Goal: Information Seeking & Learning: Learn about a topic

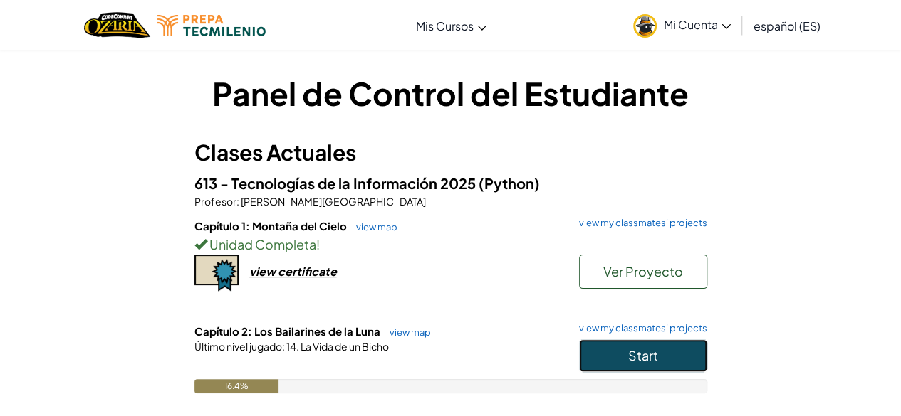
click at [599, 344] on button "Start" at bounding box center [643, 356] width 128 height 33
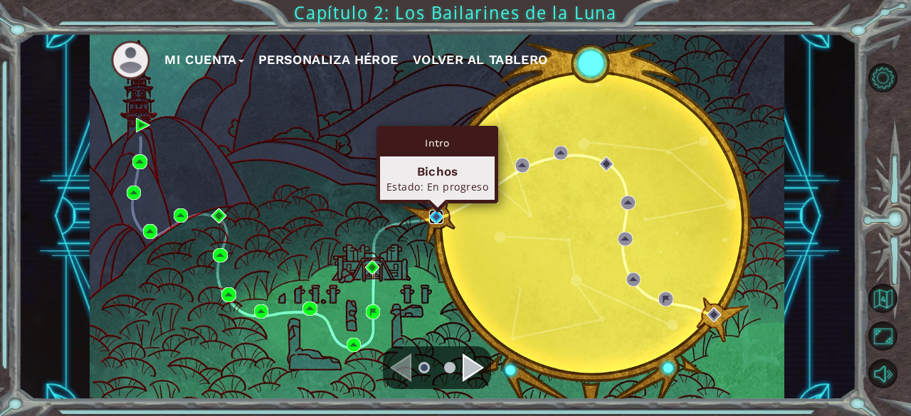
click at [432, 220] on img at bounding box center [436, 217] width 14 height 14
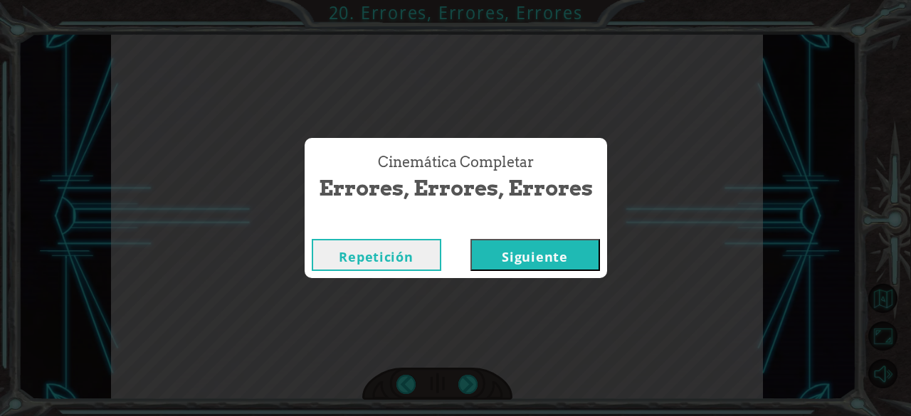
click at [411, 261] on button "Repetición" at bounding box center [377, 255] width 130 height 32
click at [551, 243] on button "Siguiente" at bounding box center [536, 255] width 130 height 32
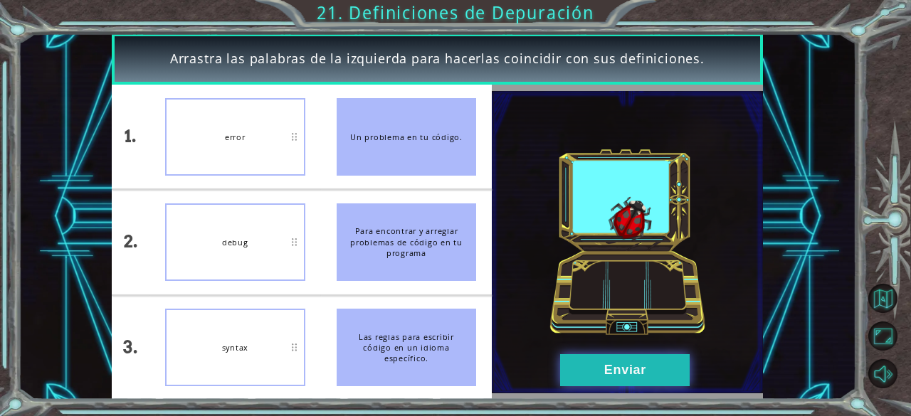
click at [597, 356] on button "Enviar" at bounding box center [625, 371] width 130 height 32
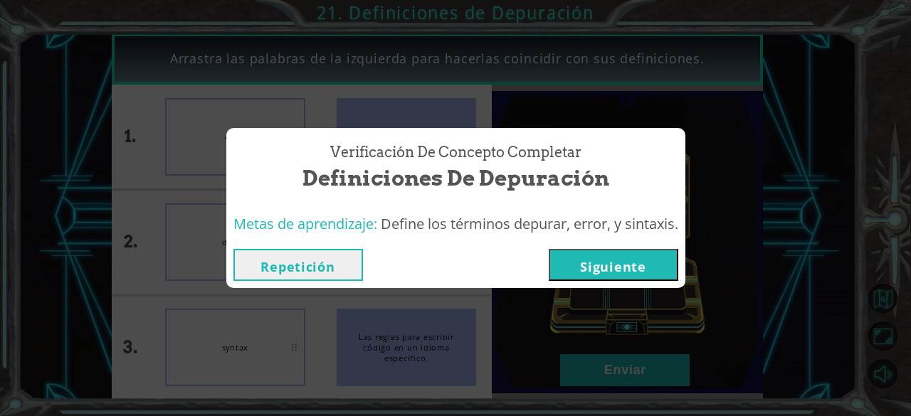
click at [626, 276] on button "Siguiente" at bounding box center [614, 265] width 130 height 32
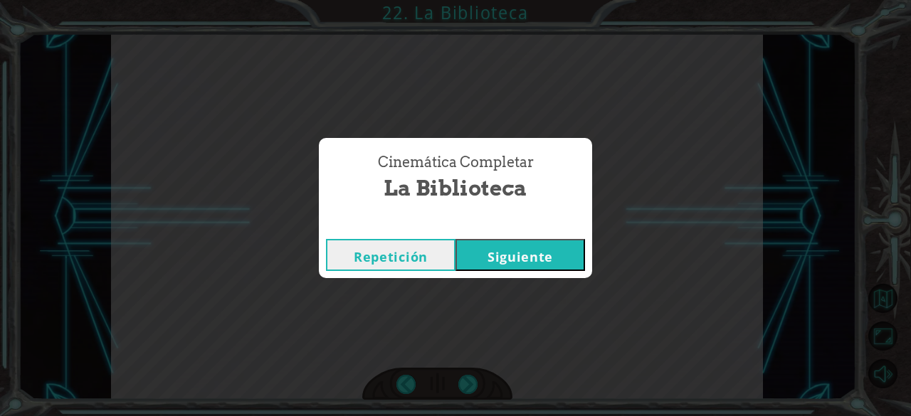
click at [574, 240] on button "Siguiente" at bounding box center [521, 255] width 130 height 32
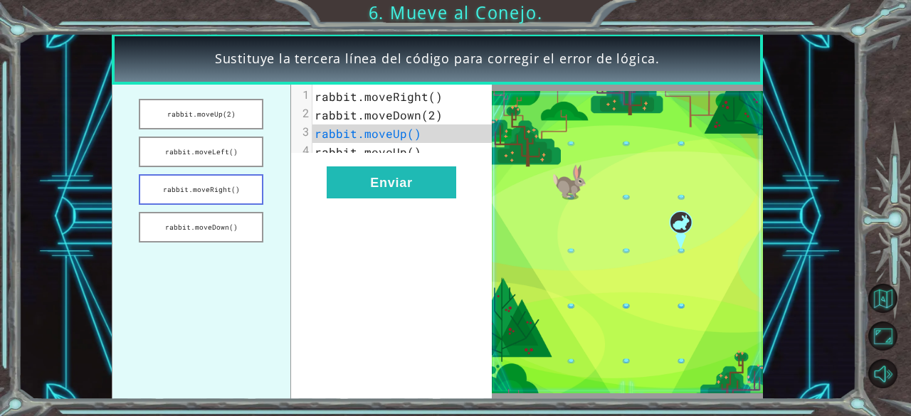
click at [228, 197] on button "rabbit.moveRight()" at bounding box center [201, 189] width 125 height 31
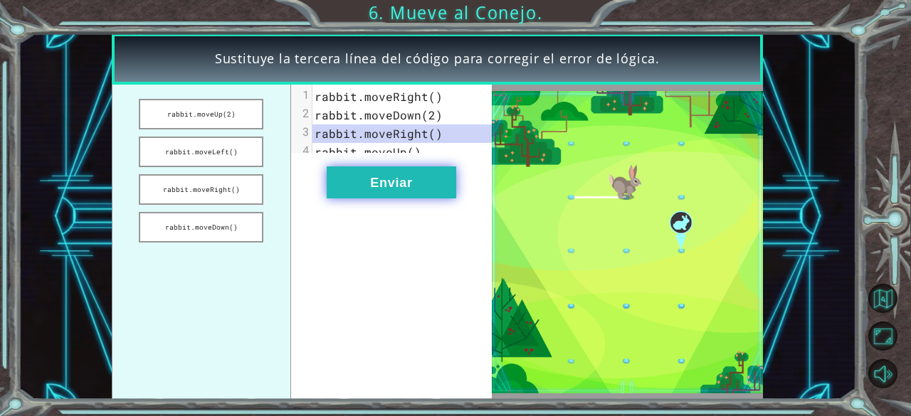
click at [373, 186] on button "Enviar" at bounding box center [392, 183] width 130 height 32
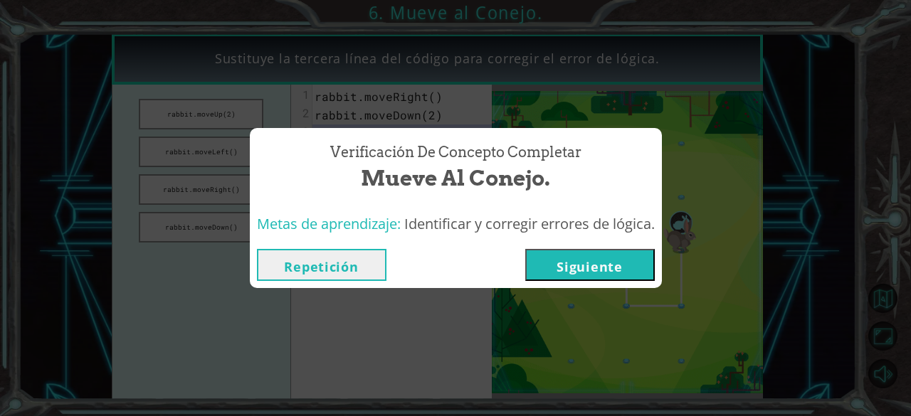
click at [357, 268] on button "Repetición" at bounding box center [322, 265] width 130 height 32
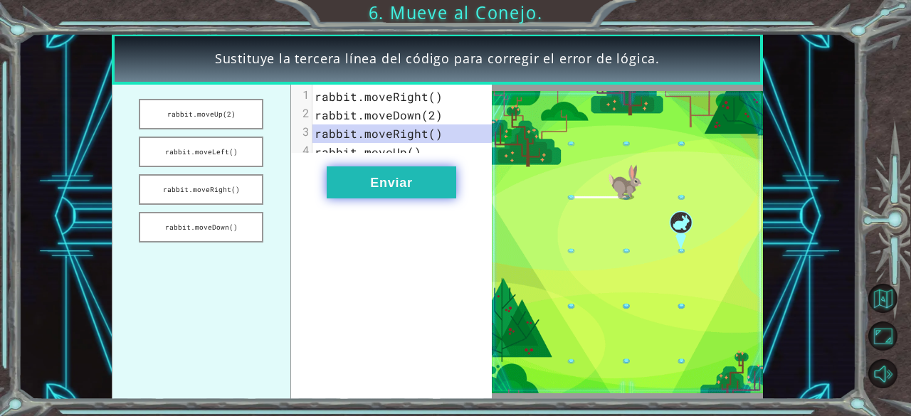
click at [376, 198] on button "Enviar" at bounding box center [392, 183] width 130 height 32
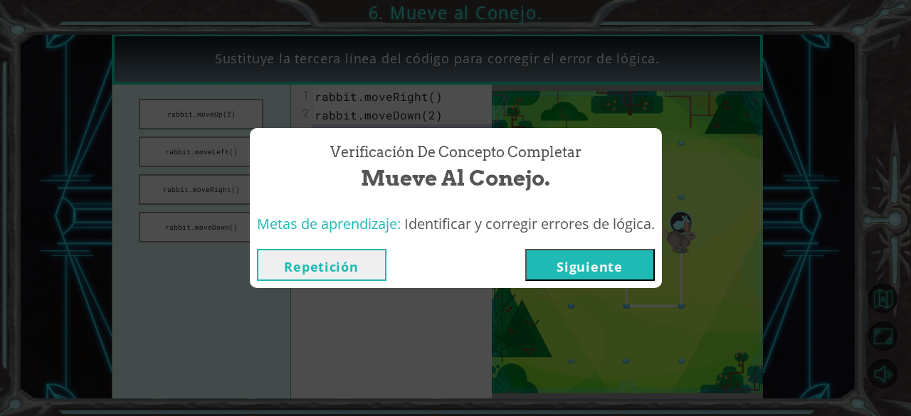
click at [650, 271] on button "Siguiente" at bounding box center [590, 265] width 130 height 32
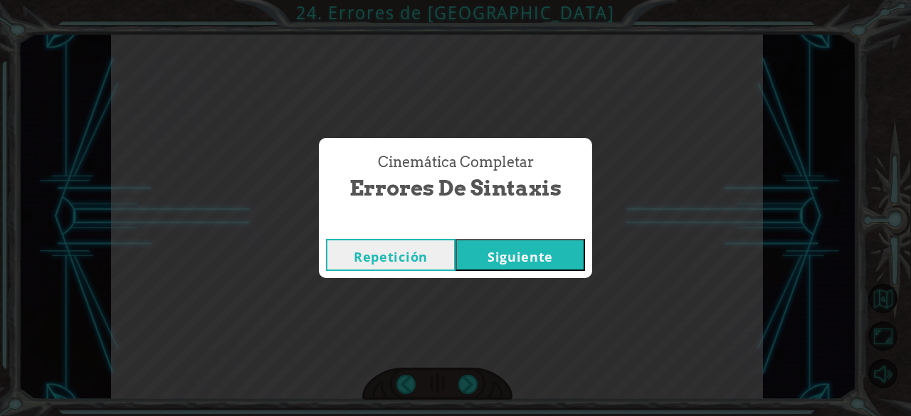
click at [498, 263] on button "Siguiente" at bounding box center [521, 255] width 130 height 32
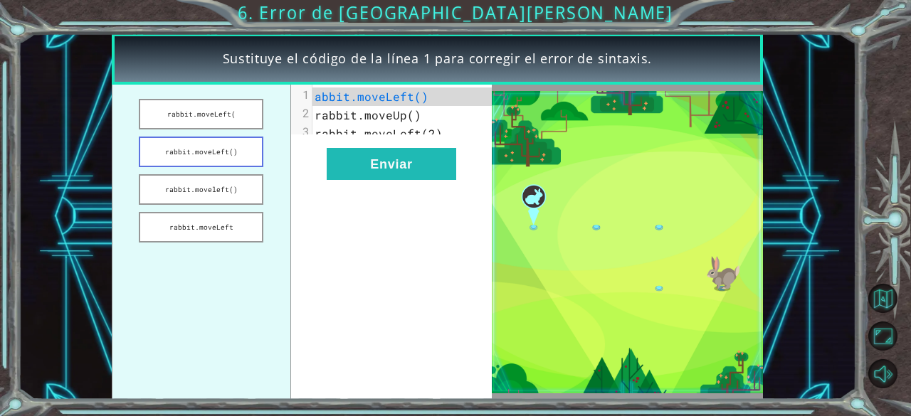
click at [236, 157] on button "rabbit.moveLeft()" at bounding box center [201, 152] width 125 height 31
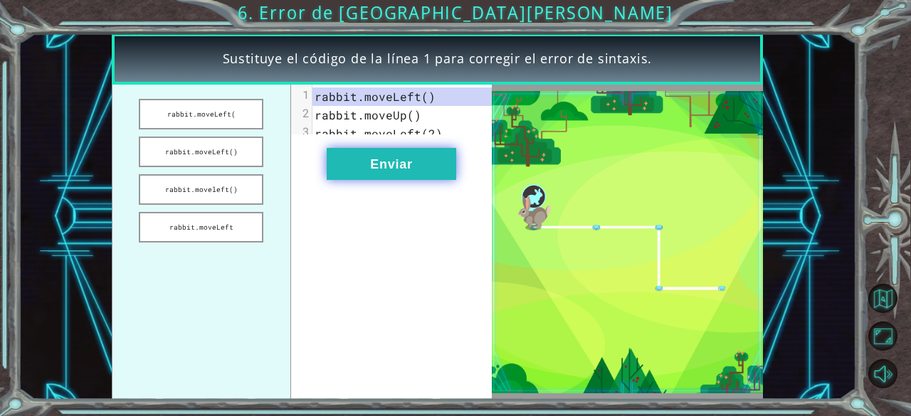
click at [368, 169] on button "Enviar" at bounding box center [392, 164] width 130 height 32
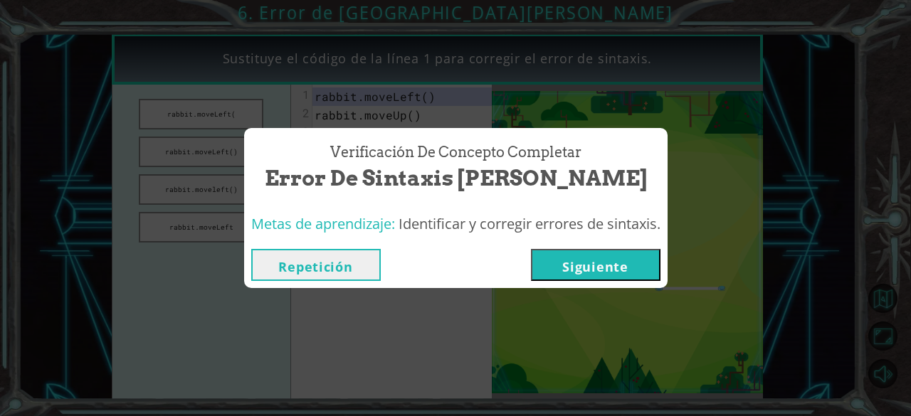
click at [621, 268] on button "Siguiente" at bounding box center [596, 265] width 130 height 32
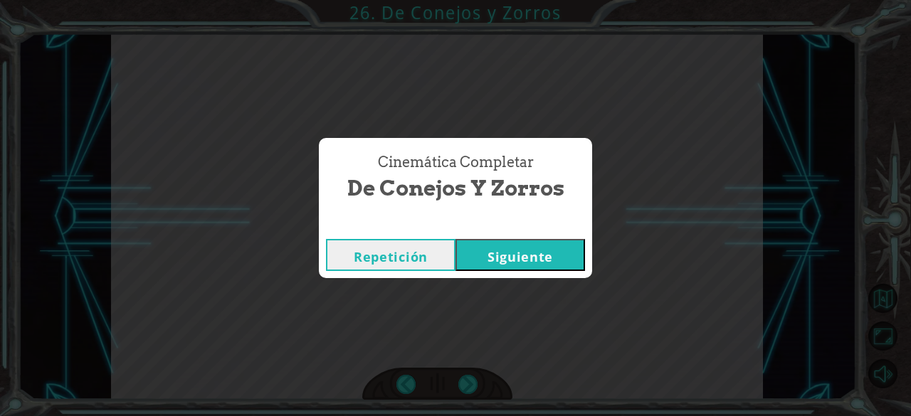
click at [580, 251] on button "Siguiente" at bounding box center [521, 255] width 130 height 32
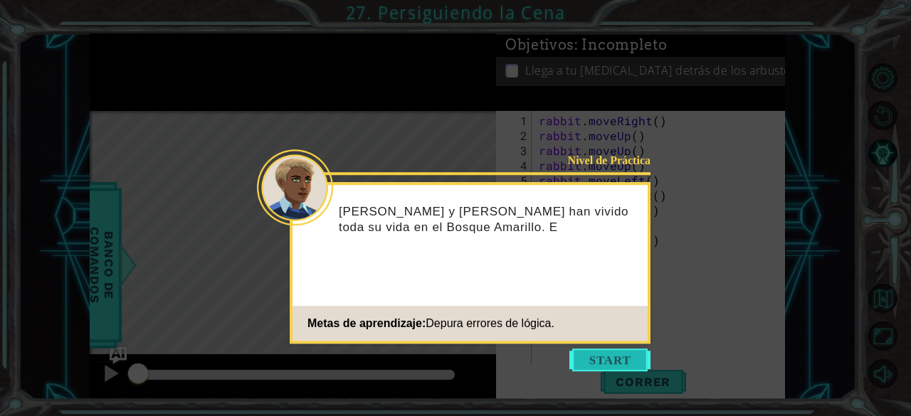
click at [598, 355] on button "Start" at bounding box center [610, 360] width 81 height 23
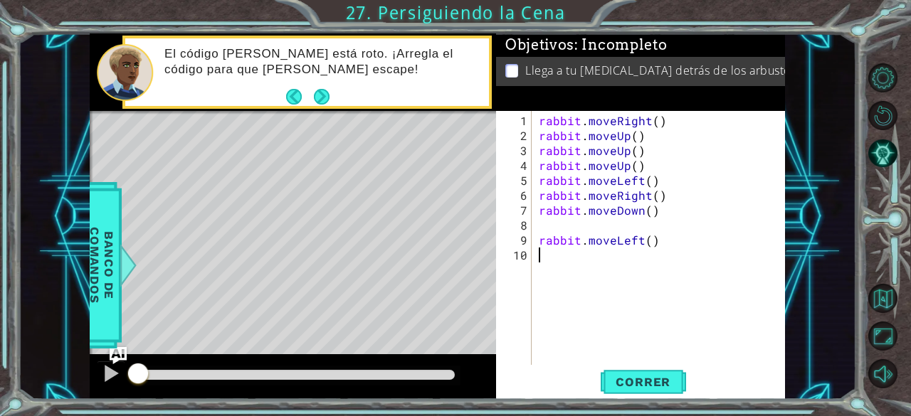
click at [632, 139] on div "rabbit . moveRight ( ) rabbit . moveUp ( ) rabbit . moveUp ( ) rabbit . moveUp …" at bounding box center [662, 255] width 253 height 284
click at [626, 139] on div "rabbit . moveRight ( ) rabbit . moveUp ( ) rabbit . moveUp ( ) rabbit . moveUp …" at bounding box center [662, 255] width 253 height 284
click at [653, 119] on div "rabbit . moveRight ( ) rabbit . moveUp ( ) rabbit . moveUp ( ) rabbit . moveUp …" at bounding box center [662, 255] width 253 height 284
click at [634, 135] on div "rabbit . moveRight ( 2 ) rabbit . moveUp ( ) rabbit . moveUp ( ) rabbit . moveU…" at bounding box center [662, 255] width 253 height 284
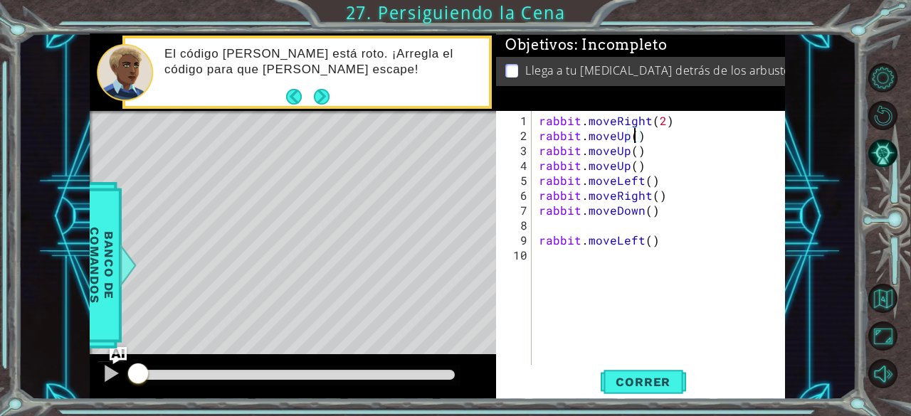
scroll to position [0, 6]
click at [642, 150] on div "rabbit . moveRight ( 2 ) rabbit . moveUp ( 2 ) rabbit . moveUp ( ) rabbit . mov…" at bounding box center [662, 255] width 253 height 284
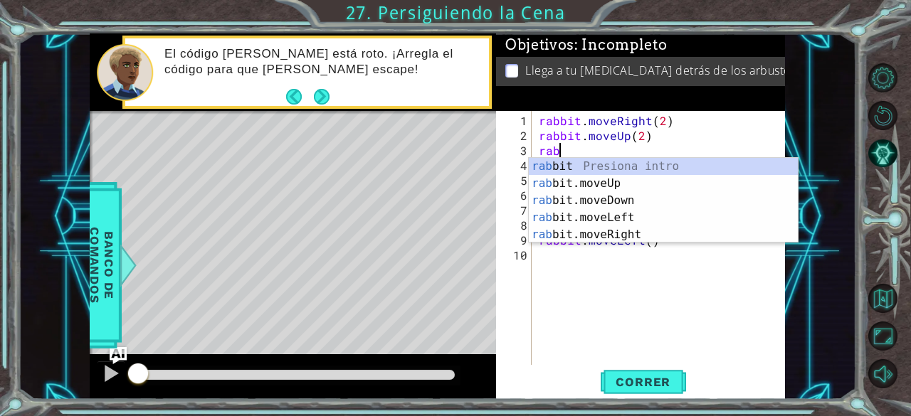
scroll to position [0, 0]
type textarea "r"
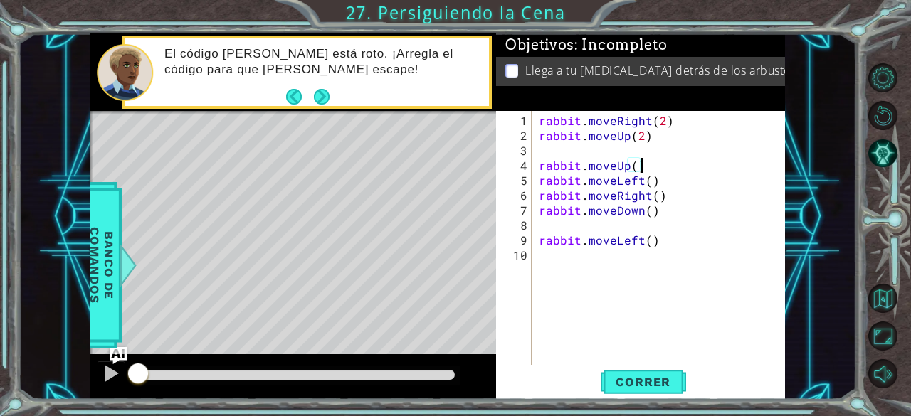
click at [641, 164] on div "rabbit . moveRight ( 2 ) rabbit . moveUp ( 2 ) rabbit . moveUp ( ) rabbit . mov…" at bounding box center [662, 255] width 253 height 284
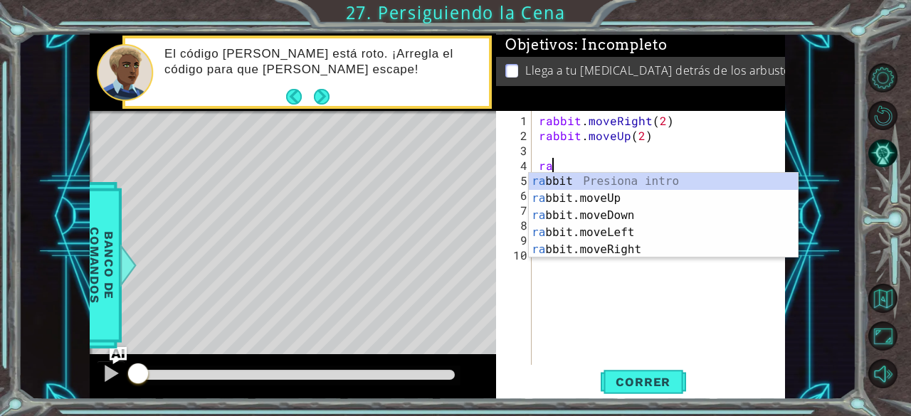
type textarea "r"
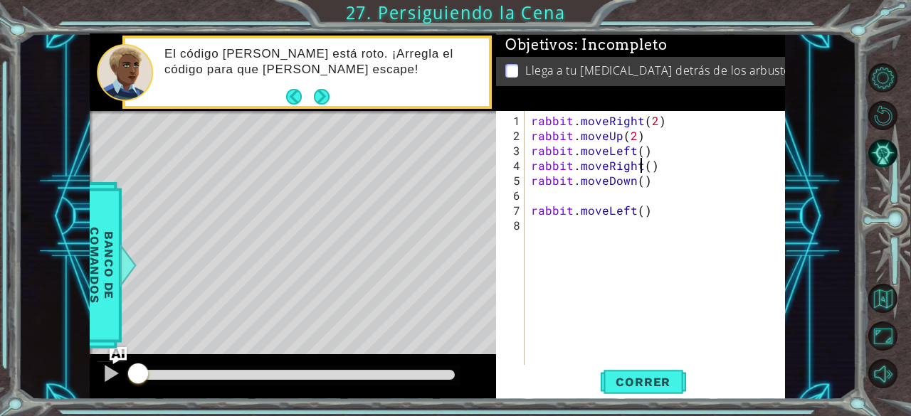
click at [640, 157] on div "rabbit . moveRight ( 2 ) rabbit . moveUp ( 2 ) rabbit . moveLeft ( ) rabbit . m…" at bounding box center [658, 255] width 261 height 284
click at [642, 144] on div "rabbit . moveRight ( 2 ) rabbit . moveUp ( 2 ) rabbit . moveLeft ( ) rabbit . m…" at bounding box center [658, 255] width 261 height 284
click at [639, 375] on span "Correr" at bounding box center [643, 382] width 83 height 14
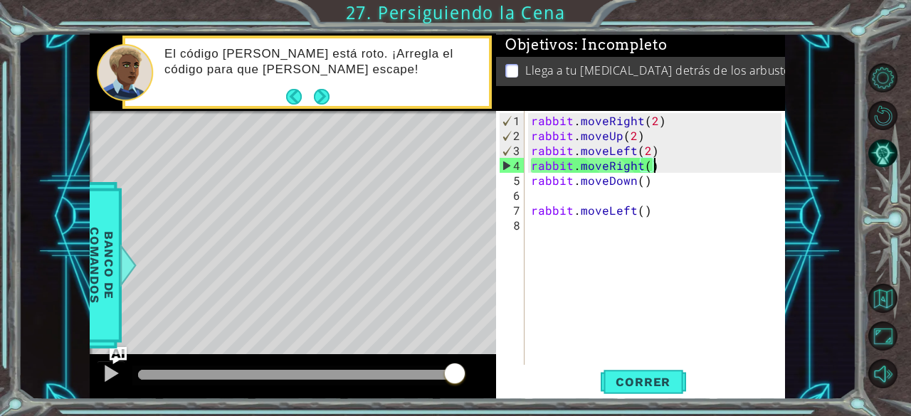
click at [668, 170] on div "rabbit . moveRight ( 2 ) rabbit . moveUp ( 2 ) rabbit . moveLeft ( 2 ) rabbit .…" at bounding box center [658, 255] width 261 height 284
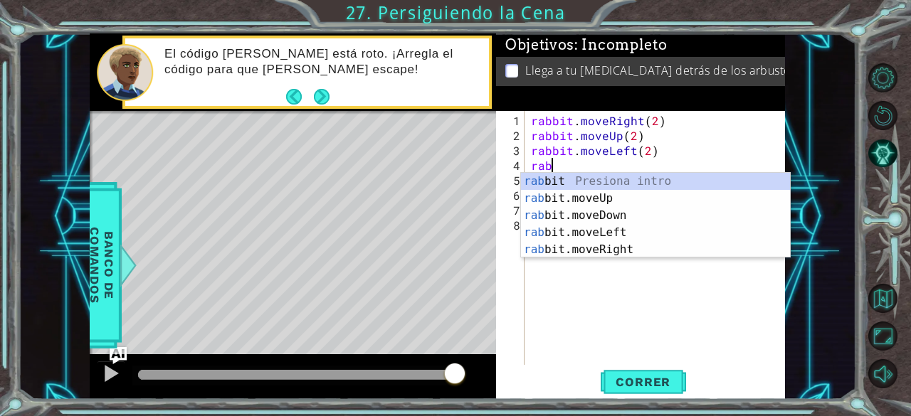
scroll to position [0, 0]
type textarea "r"
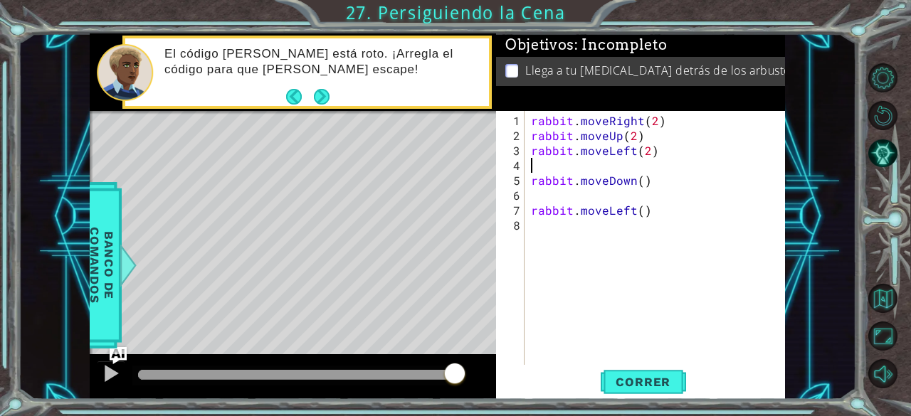
type textarea "rabbit.moveLeft(2)"
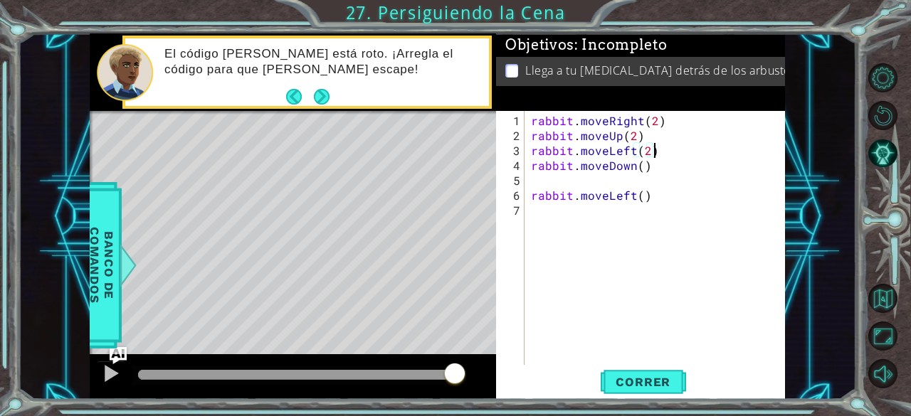
click at [560, 184] on div "rabbit . moveRight ( 2 ) rabbit . moveUp ( 2 ) rabbit . moveLeft ( 2 ) rabbit .…" at bounding box center [658, 255] width 261 height 284
type textarea "rabbit.moveDown()"
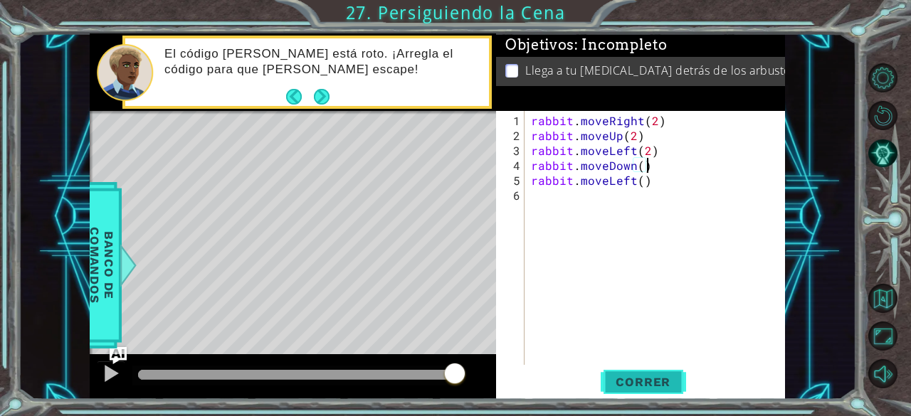
click at [642, 383] on span "Correr" at bounding box center [643, 382] width 83 height 14
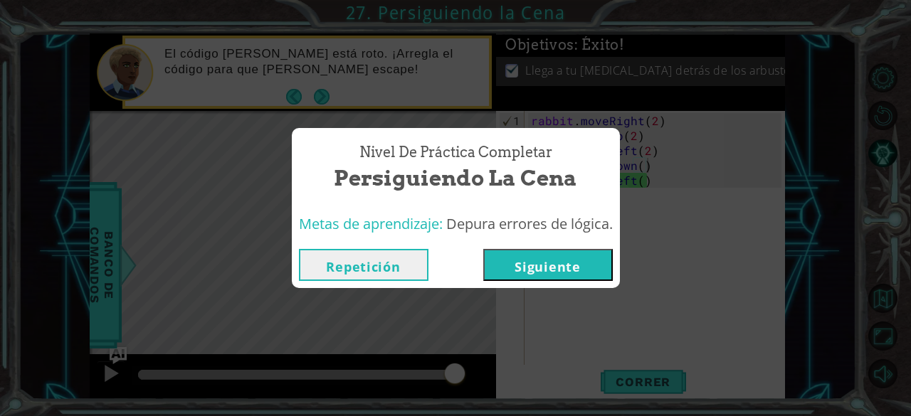
click at [540, 268] on button "Siguiente" at bounding box center [548, 265] width 130 height 32
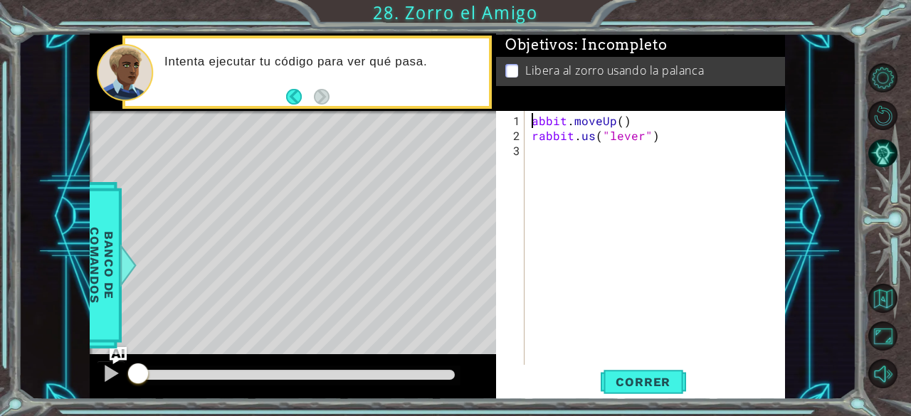
click at [530, 125] on div "abbit . moveUp ( ) rabbit . us ( "lever" )" at bounding box center [659, 255] width 261 height 284
click at [638, 371] on button "Correr" at bounding box center [643, 382] width 85 height 29
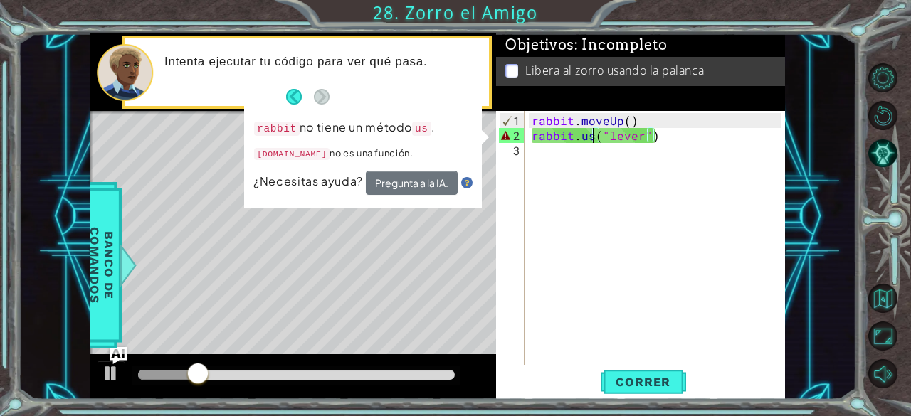
click at [594, 135] on div "rabbit . moveUp ( ) rabbit . us ( "lever" )" at bounding box center [659, 255] width 261 height 284
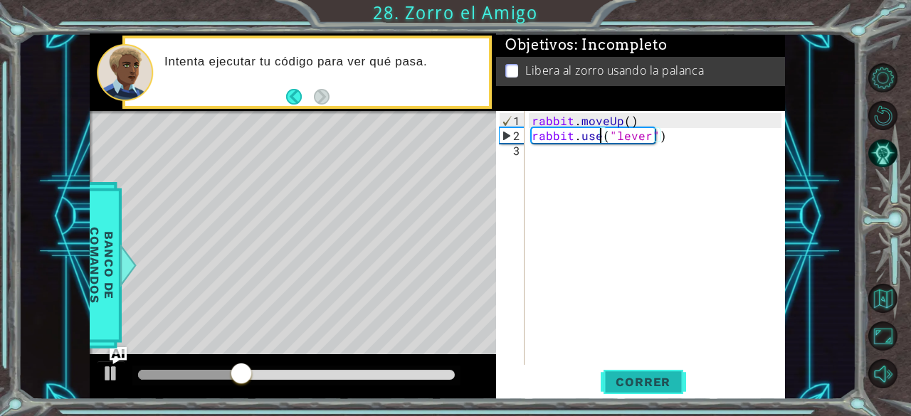
type textarea "rabbit.use("lever")"
click at [641, 378] on span "Correr" at bounding box center [643, 382] width 83 height 14
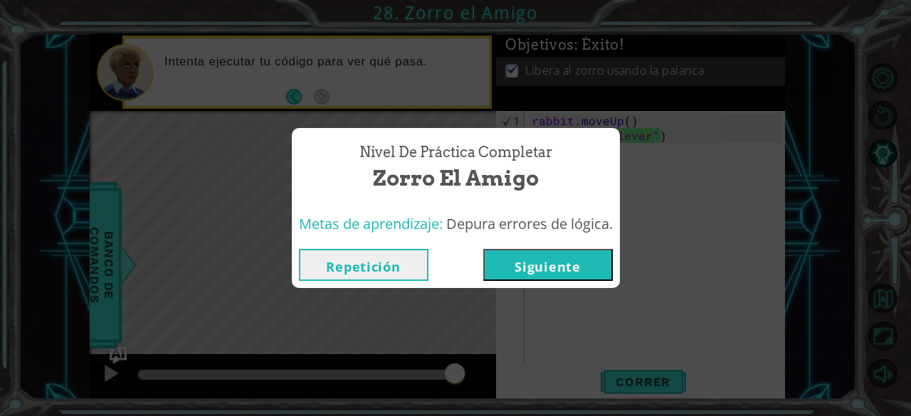
click at [576, 268] on button "Siguiente" at bounding box center [548, 265] width 130 height 32
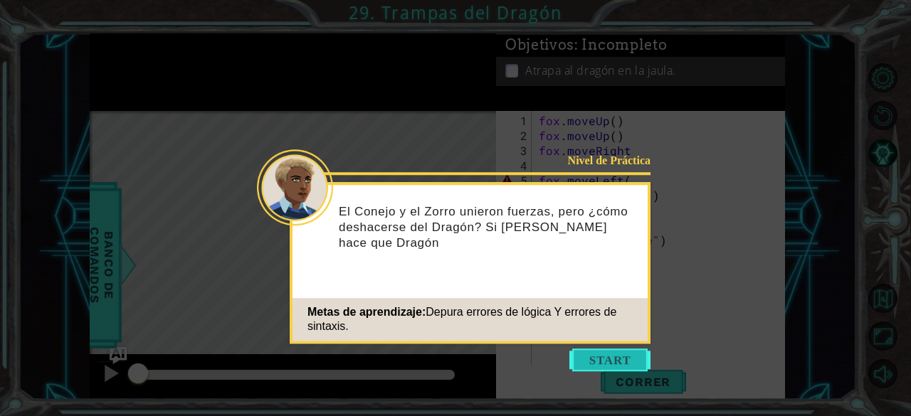
click at [598, 357] on button "Start" at bounding box center [610, 360] width 81 height 23
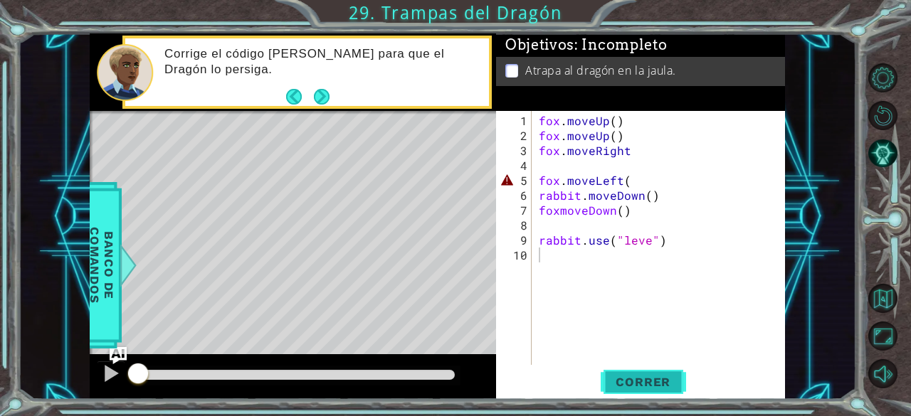
click at [654, 369] on button "Correr" at bounding box center [643, 382] width 85 height 29
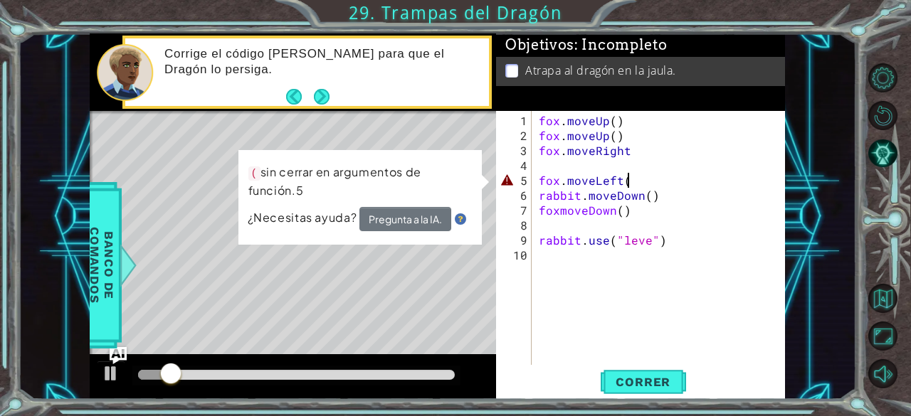
click at [634, 185] on div "fox . moveUp ( ) fox . moveUp ( ) fox . moveRight fox . moveLeft ( rabbit . mov…" at bounding box center [662, 255] width 253 height 284
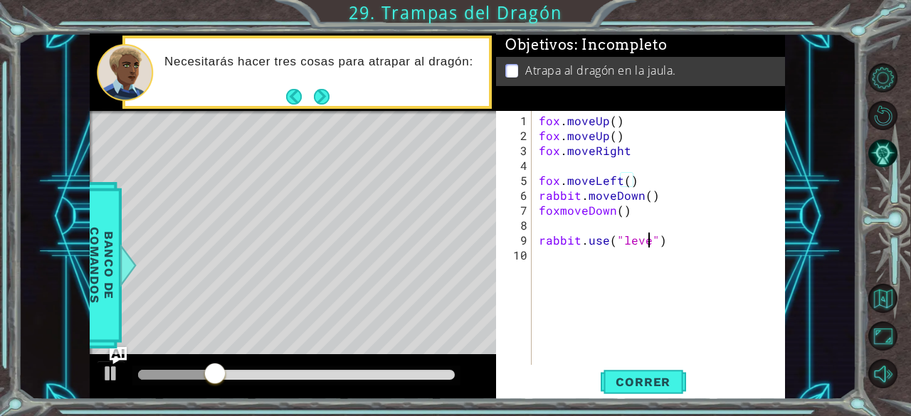
click at [650, 238] on div "fox . moveUp ( ) fox . moveUp ( ) fox . moveRight fox . moveLeft ( ) rabbit . m…" at bounding box center [662, 255] width 253 height 284
click at [626, 372] on button "Correr" at bounding box center [643, 382] width 85 height 29
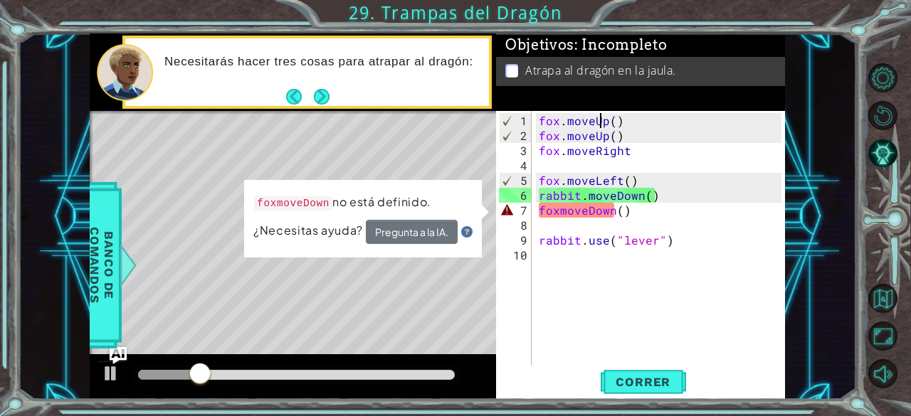
click at [600, 122] on div "fox . moveUp ( ) fox . moveUp ( ) fox . moveRight fox . moveLeft ( ) rabbit . m…" at bounding box center [662, 255] width 253 height 284
click at [604, 119] on div "fox . moveUp ( ) fox . moveUp ( ) fox . moveRight fox . moveLeft ( ) rabbit . m…" at bounding box center [662, 255] width 253 height 284
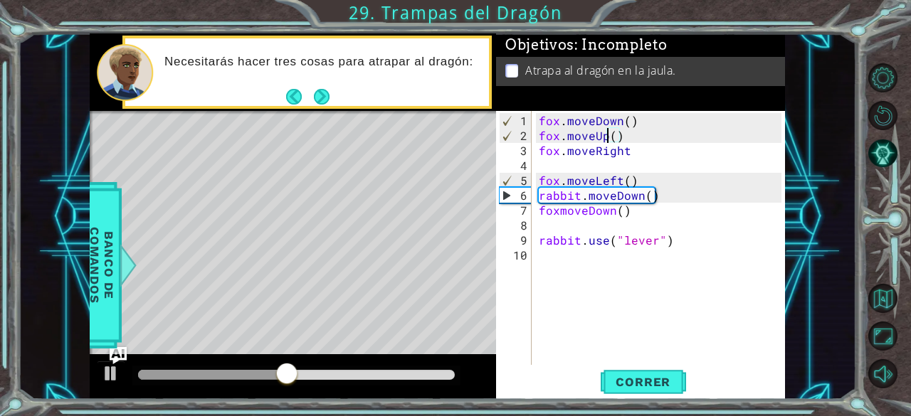
click at [605, 137] on div "[PERSON_NAME] . moveDown ( ) [PERSON_NAME] . moveUp ( ) [PERSON_NAME] . moveRig…" at bounding box center [662, 255] width 253 height 284
type textarea "("
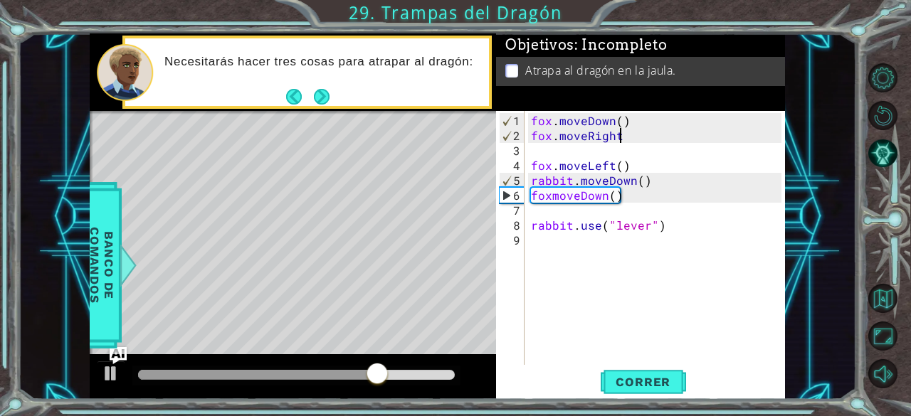
click at [623, 136] on div "[PERSON_NAME] . moveDown ( ) [PERSON_NAME] . moveRight [PERSON_NAME] . moveLeft…" at bounding box center [658, 255] width 261 height 284
type textarea "fox.moveRight(2)"
click at [577, 152] on div "[PERSON_NAME] . moveDown ( ) [PERSON_NAME] . moveRight ( 2 ) [PERSON_NAME] . mo…" at bounding box center [658, 255] width 261 height 284
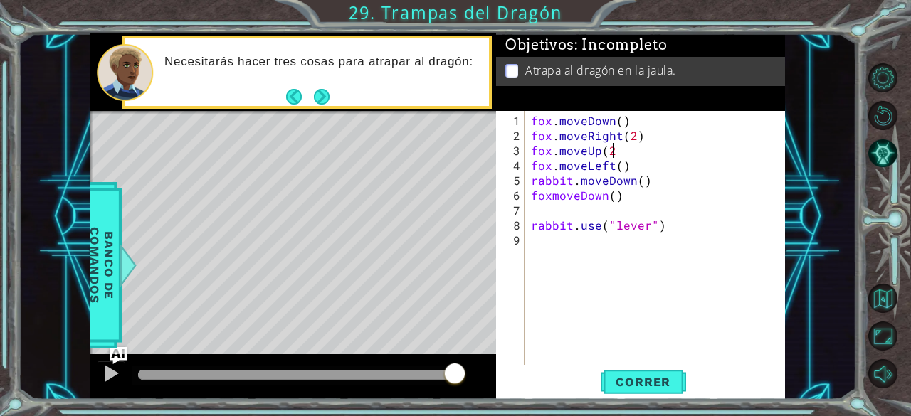
scroll to position [0, 4]
click at [620, 164] on div "[PERSON_NAME] . moveDown ( ) [PERSON_NAME] . moveRight ( 2 ) [PERSON_NAME] . mo…" at bounding box center [658, 255] width 261 height 284
click at [631, 176] on div "[PERSON_NAME] . moveDown ( ) [PERSON_NAME] . moveRight ( 2 ) [PERSON_NAME] . mo…" at bounding box center [658, 255] width 261 height 284
click at [634, 177] on div "[PERSON_NAME] . moveDown ( ) [PERSON_NAME] . moveRight ( 2 ) [PERSON_NAME] . mo…" at bounding box center [658, 255] width 261 height 284
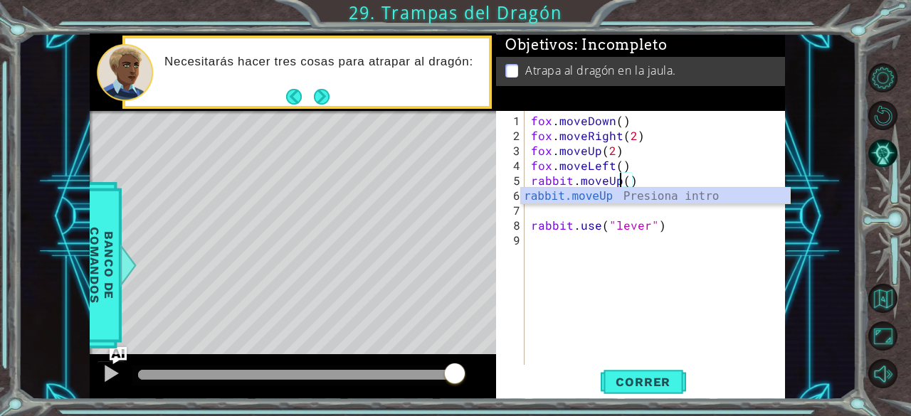
scroll to position [0, 6]
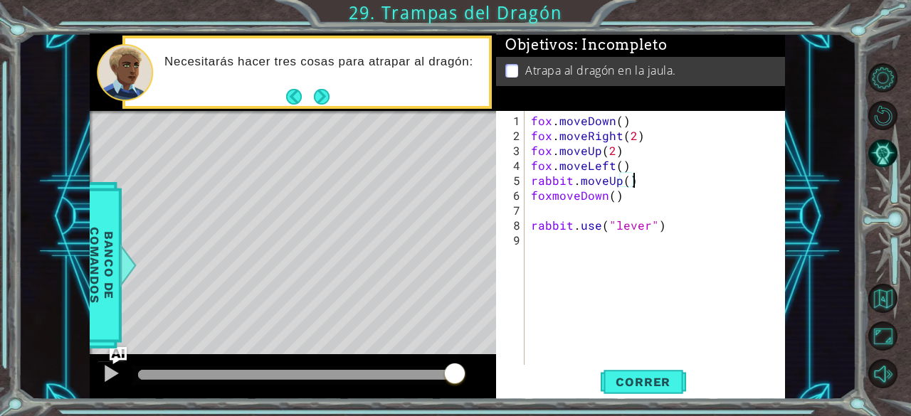
click at [643, 172] on div "[PERSON_NAME] . moveDown ( ) [PERSON_NAME] . moveRight ( 2 ) [PERSON_NAME] . mo…" at bounding box center [658, 255] width 261 height 284
click at [638, 162] on div "[PERSON_NAME] . moveDown ( ) [PERSON_NAME] . moveRight ( 2 ) [PERSON_NAME] . mo…" at bounding box center [658, 255] width 261 height 284
type textarea "fox.moveLeft()"
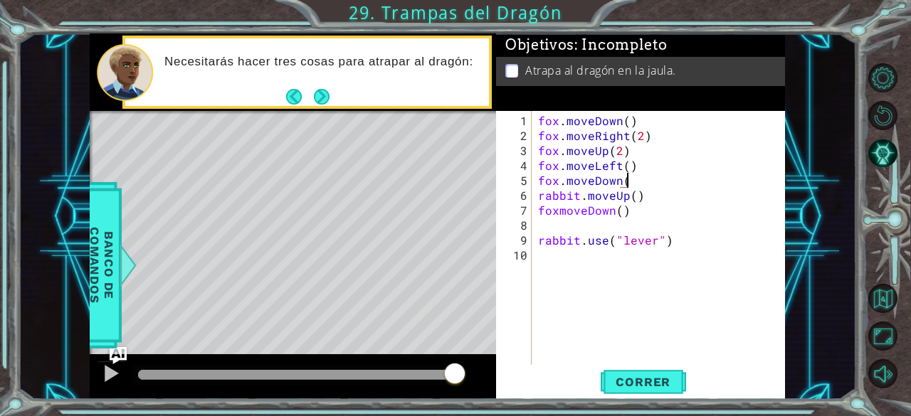
scroll to position [0, 5]
click at [631, 215] on div "[PERSON_NAME] . moveDown ( ) [PERSON_NAME] . moveRight ( 2 ) [PERSON_NAME] . mo…" at bounding box center [662, 255] width 254 height 284
type textarea "fox.moveLeft()"
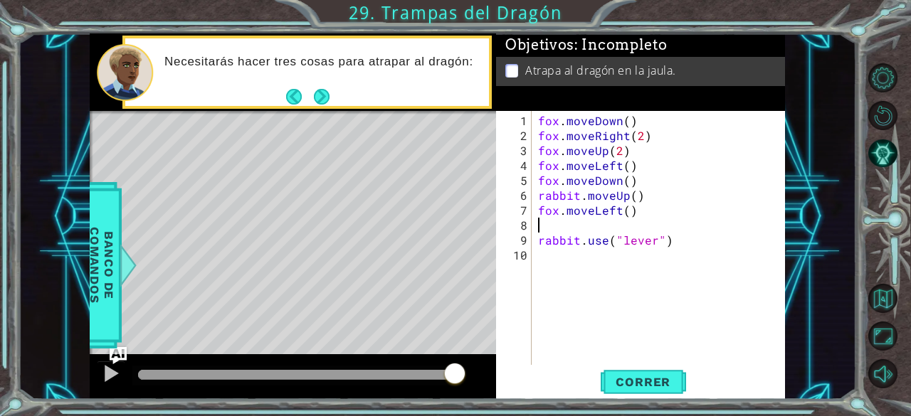
click at [567, 224] on div "[PERSON_NAME] . moveDown ( ) [PERSON_NAME] . moveRight ( 2 ) [PERSON_NAME] . mo…" at bounding box center [662, 255] width 254 height 284
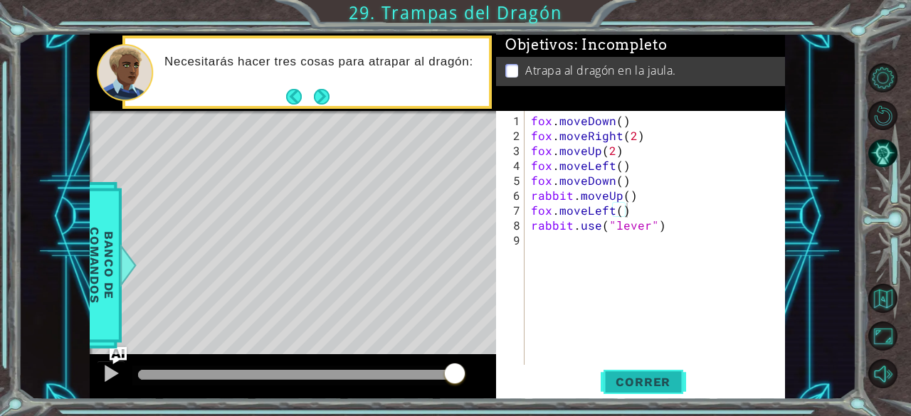
click at [614, 378] on span "Correr" at bounding box center [643, 382] width 83 height 14
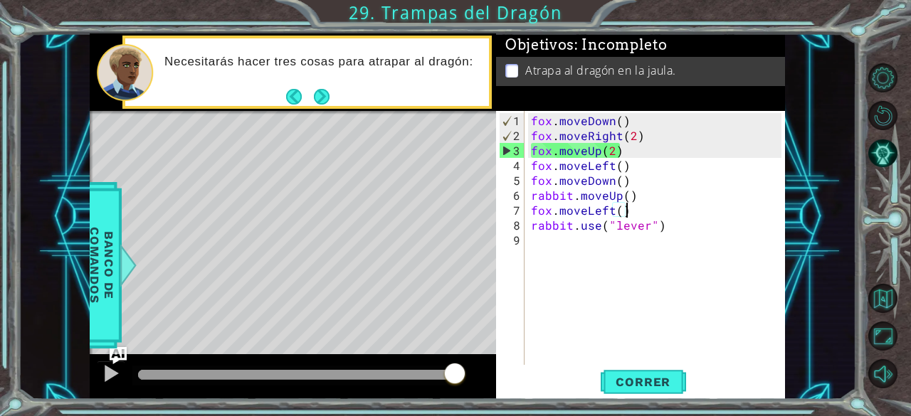
click at [531, 129] on div "[PERSON_NAME] . moveDown ( ) [PERSON_NAME] . moveRight ( 2 ) [PERSON_NAME] . mo…" at bounding box center [658, 255] width 261 height 284
click at [612, 120] on div "[PERSON_NAME] . moveDown ( ) [PERSON_NAME] . moveRight ( 2 ) [PERSON_NAME] . mo…" at bounding box center [658, 255] width 261 height 284
click at [612, 120] on div "[PERSON_NAME] . moveDown ( ) [PERSON_NAME] . moveRight ( 2 ) [PERSON_NAME] . mo…" at bounding box center [654, 238] width 253 height 254
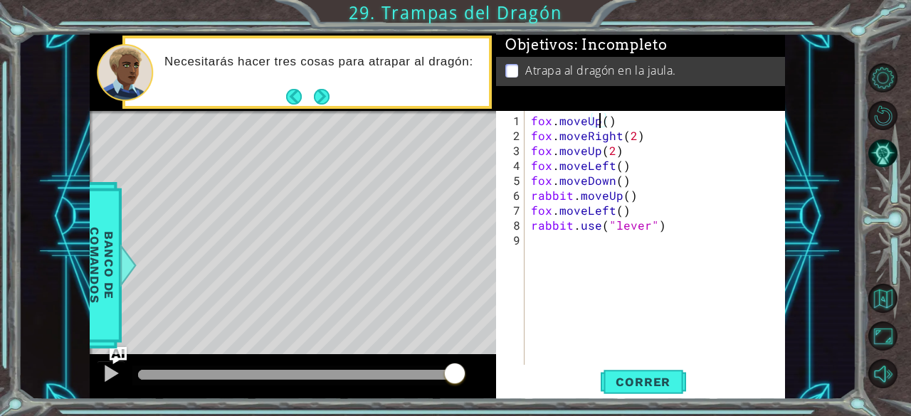
scroll to position [0, 4]
click at [617, 136] on div "[PERSON_NAME] . moveUp ( ) [PERSON_NAME] . moveRight ( 2 ) [PERSON_NAME] . move…" at bounding box center [658, 255] width 261 height 284
click at [628, 137] on div "[PERSON_NAME] . moveUp ( ) [PERSON_NAME] . moveDown ( 2 ) [PERSON_NAME] . moveU…" at bounding box center [658, 255] width 261 height 284
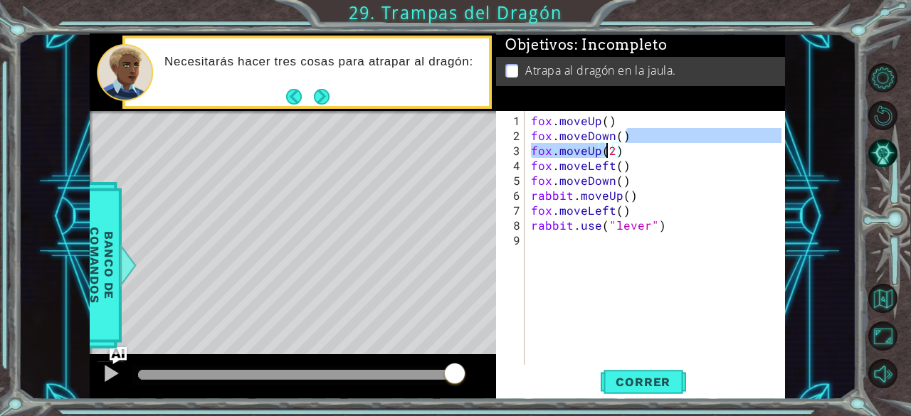
drag, startPoint x: 626, startPoint y: 139, endPoint x: 605, endPoint y: 151, distance: 24.5
click at [605, 151] on div "[PERSON_NAME] . moveUp ( ) [PERSON_NAME] . moveDown ( ) [PERSON_NAME] . moveUp …" at bounding box center [658, 255] width 261 height 284
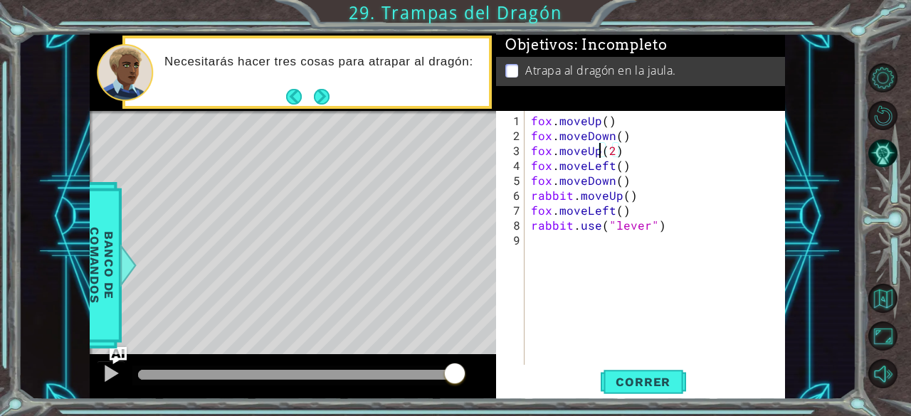
click at [599, 152] on div "[PERSON_NAME] . moveUp ( ) [PERSON_NAME] . moveDown ( ) [PERSON_NAME] . moveUp …" at bounding box center [658, 255] width 261 height 284
click at [625, 154] on div "[PERSON_NAME] . moveUp ( ) [PERSON_NAME] . moveDown ( ) [PERSON_NAME] . moveLef…" at bounding box center [658, 255] width 261 height 284
click at [647, 375] on span "Correr" at bounding box center [643, 382] width 83 height 14
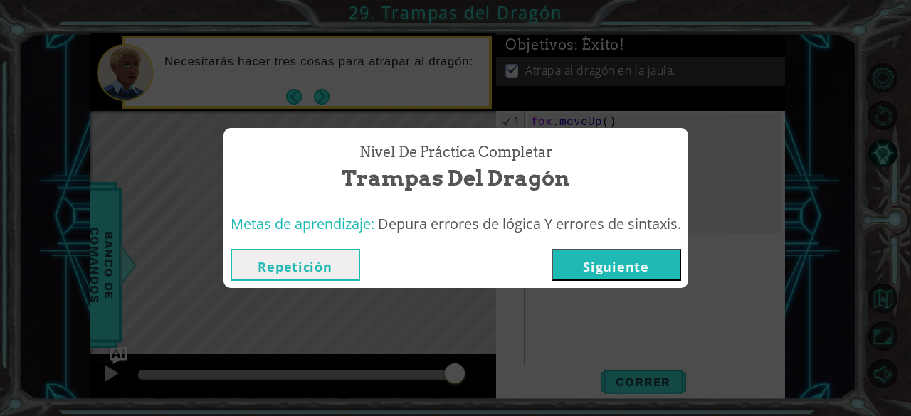
click at [295, 264] on button "Repetición" at bounding box center [296, 265] width 130 height 32
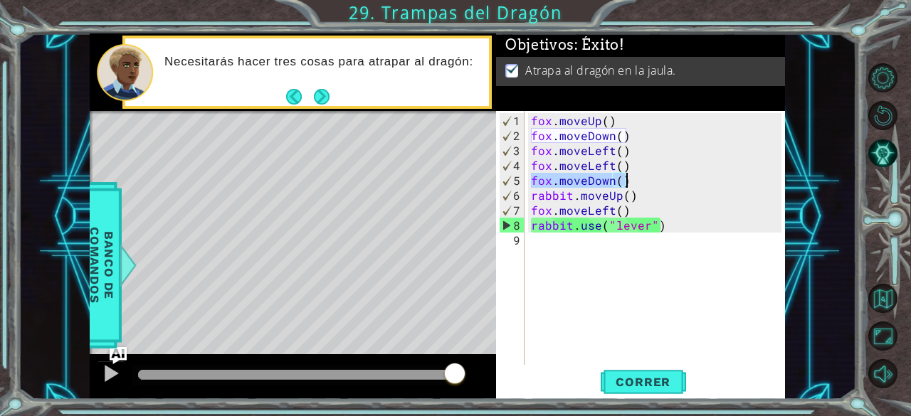
drag, startPoint x: 533, startPoint y: 179, endPoint x: 627, endPoint y: 181, distance: 94.7
click at [627, 181] on div "[PERSON_NAME] . moveUp ( ) [PERSON_NAME] . moveDown ( ) [PERSON_NAME] . moveLef…" at bounding box center [658, 255] width 261 height 284
type textarea "fox.moveDown()"
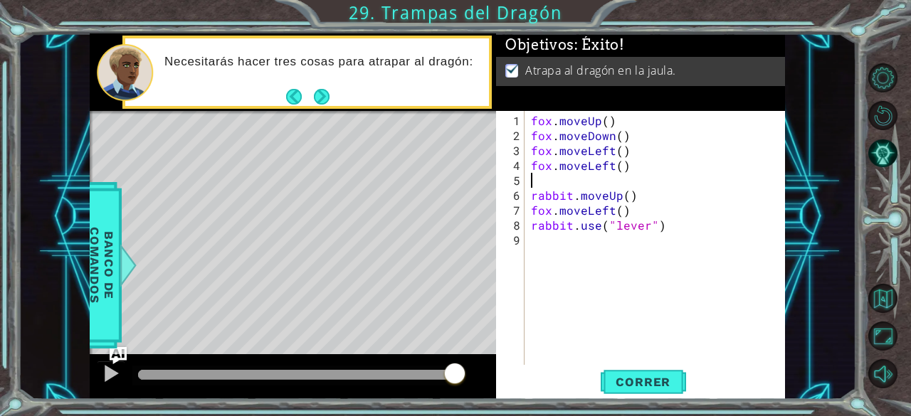
scroll to position [0, 0]
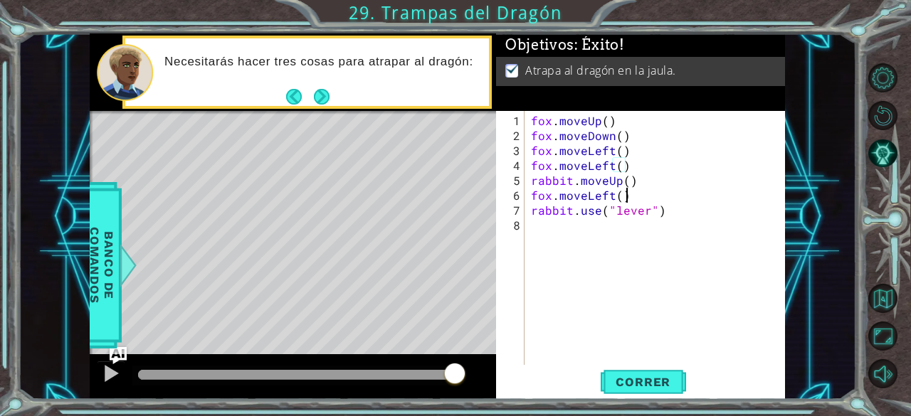
click at [628, 193] on div "[PERSON_NAME] . moveUp ( ) [PERSON_NAME] . moveDown ( ) [PERSON_NAME] . moveLef…" at bounding box center [658, 255] width 261 height 284
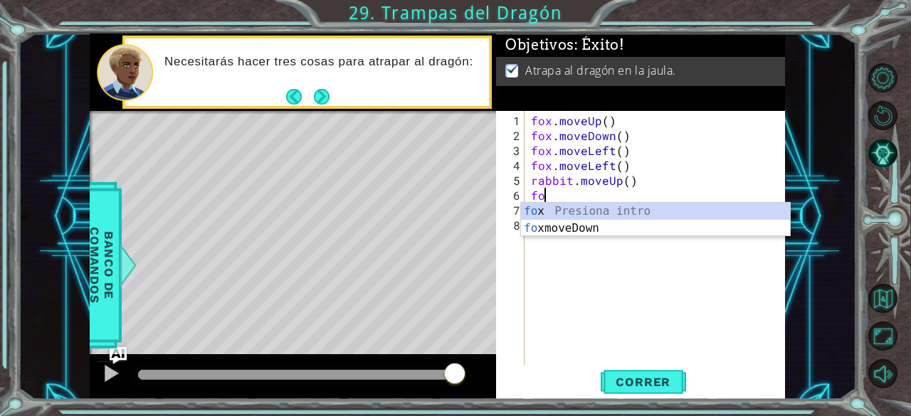
type textarea "f"
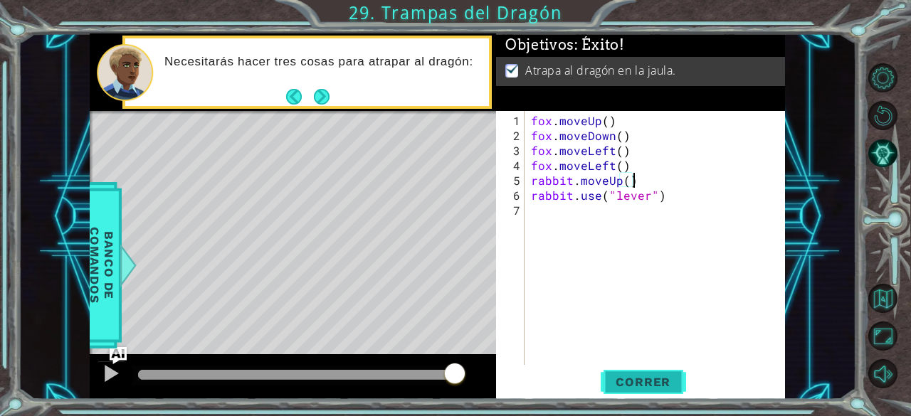
click at [609, 374] on button "Correr" at bounding box center [643, 382] width 85 height 29
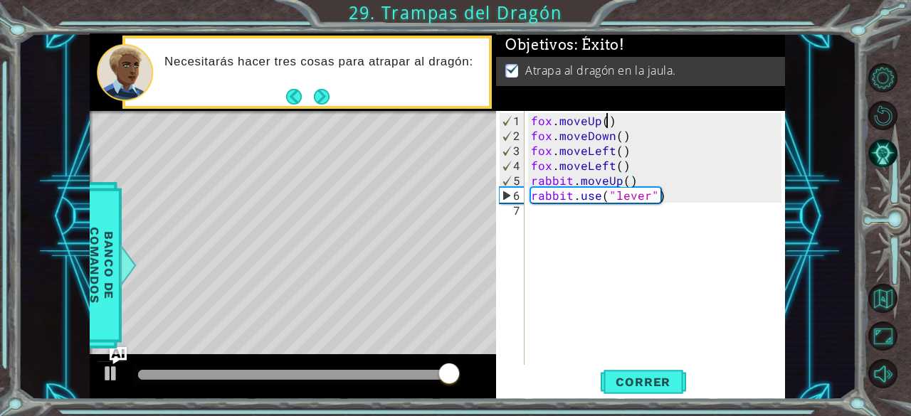
click at [607, 116] on div "[PERSON_NAME] . moveUp ( ) [PERSON_NAME] . moveDown ( ) [PERSON_NAME] . moveLef…" at bounding box center [658, 255] width 261 height 284
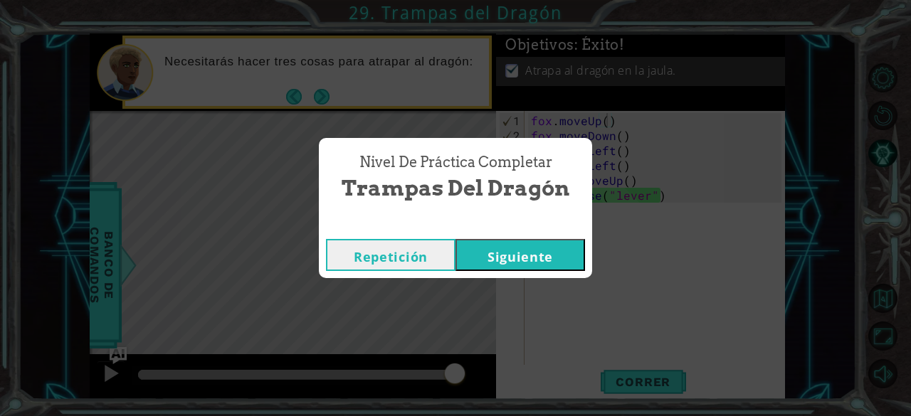
click at [358, 246] on button "Repetición" at bounding box center [391, 255] width 130 height 32
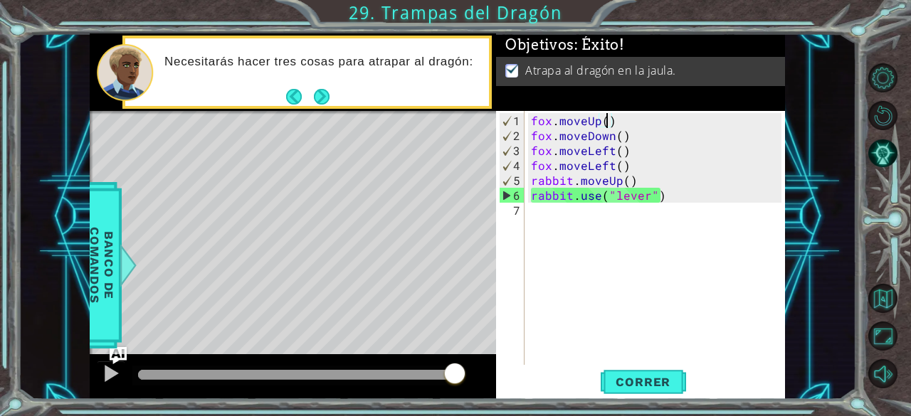
scroll to position [0, 4]
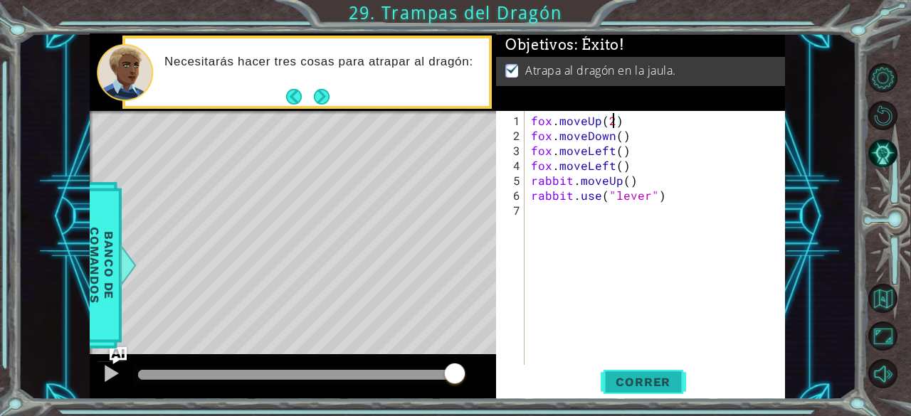
click at [639, 380] on span "Correr" at bounding box center [643, 382] width 83 height 14
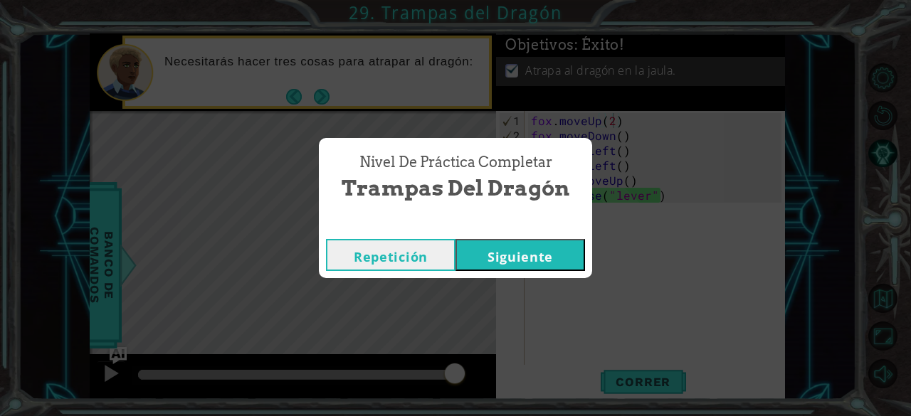
click at [409, 264] on button "Repetición" at bounding box center [391, 255] width 130 height 32
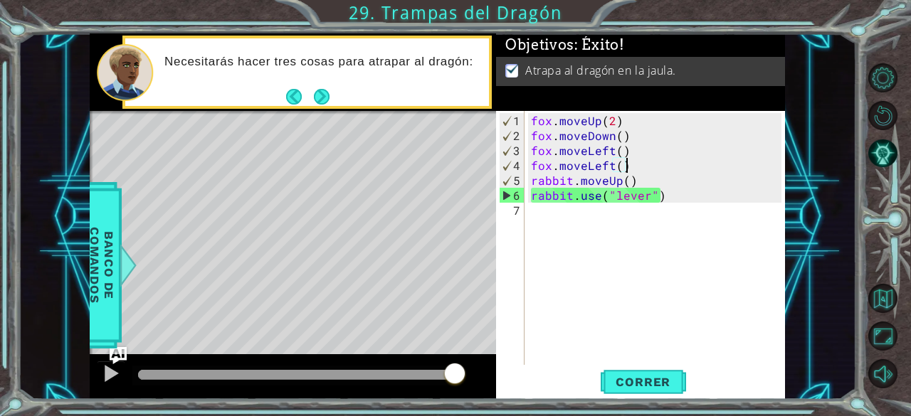
click at [628, 164] on div "[PERSON_NAME] . moveUp ( 2 ) [PERSON_NAME] . moveDown ( ) [PERSON_NAME] . moveL…" at bounding box center [658, 255] width 261 height 284
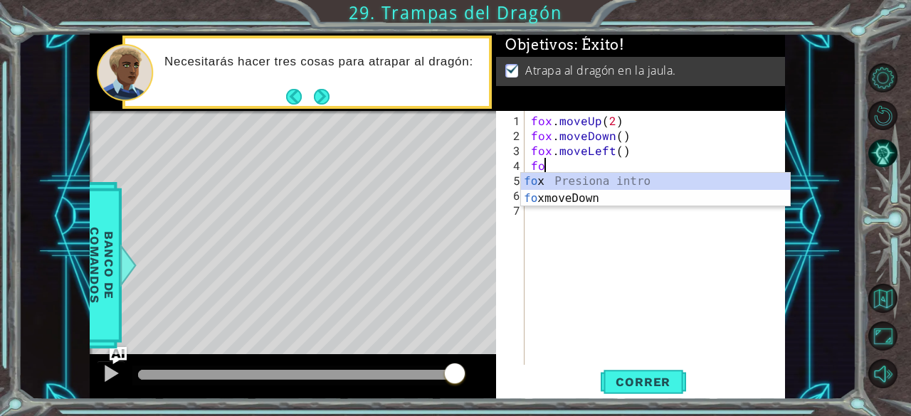
scroll to position [0, 0]
type textarea "f"
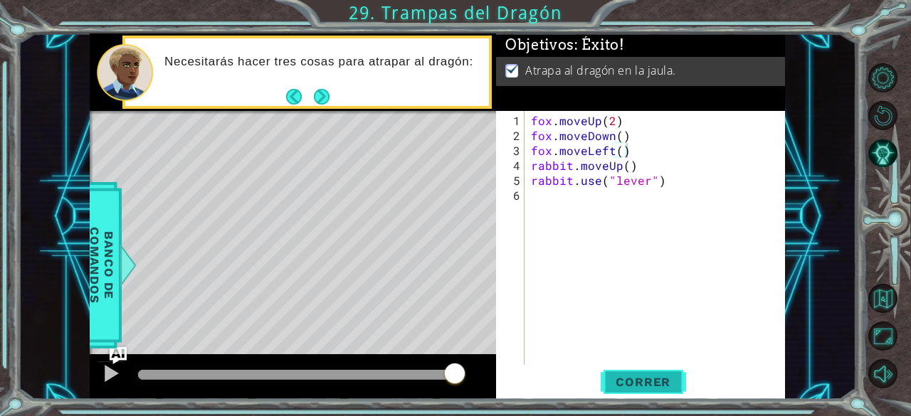
click at [633, 372] on button "Correr" at bounding box center [643, 382] width 85 height 29
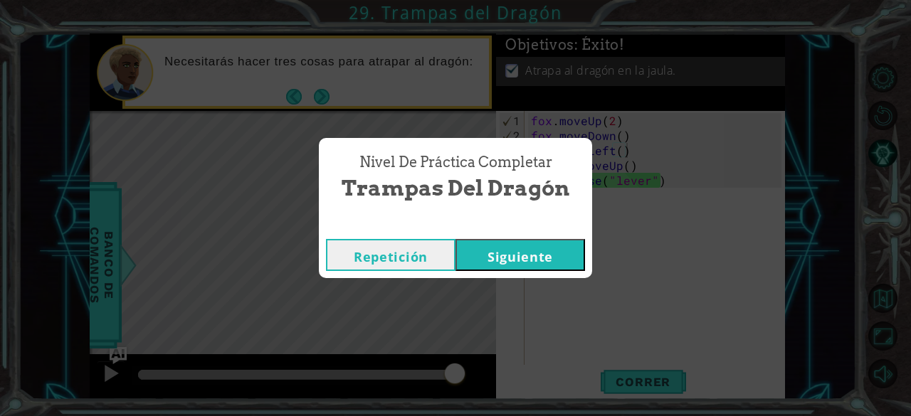
click at [427, 256] on button "Repetición" at bounding box center [391, 255] width 130 height 32
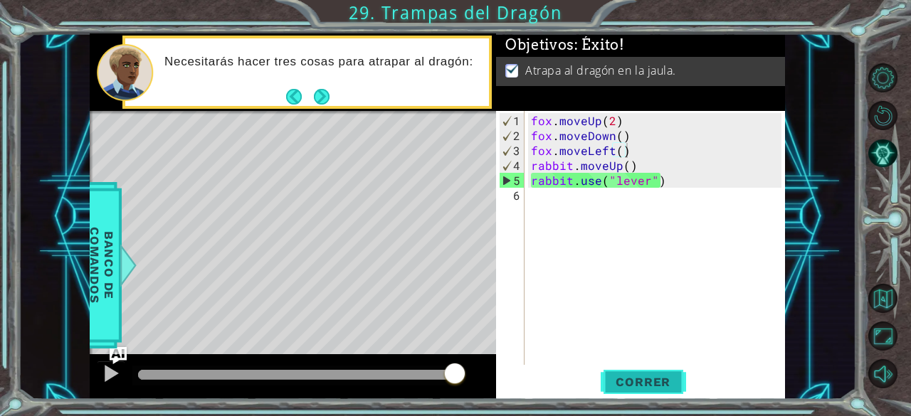
click at [651, 375] on span "Correr" at bounding box center [643, 382] width 83 height 14
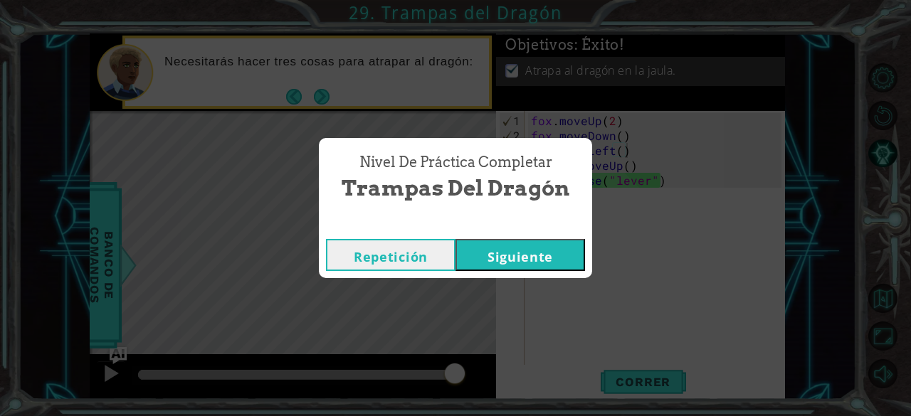
click at [436, 249] on button "Repetición" at bounding box center [391, 255] width 130 height 32
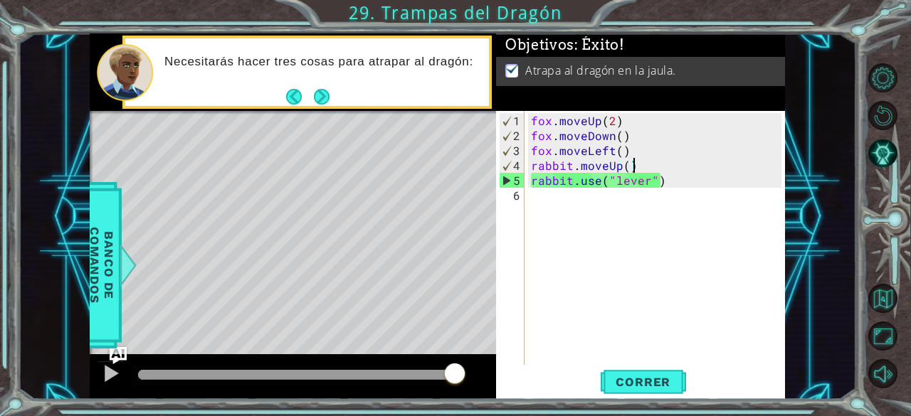
click at [635, 161] on div "[PERSON_NAME] . moveUp ( 2 ) [PERSON_NAME] . moveDown ( ) [PERSON_NAME] . moveL…" at bounding box center [658, 255] width 261 height 284
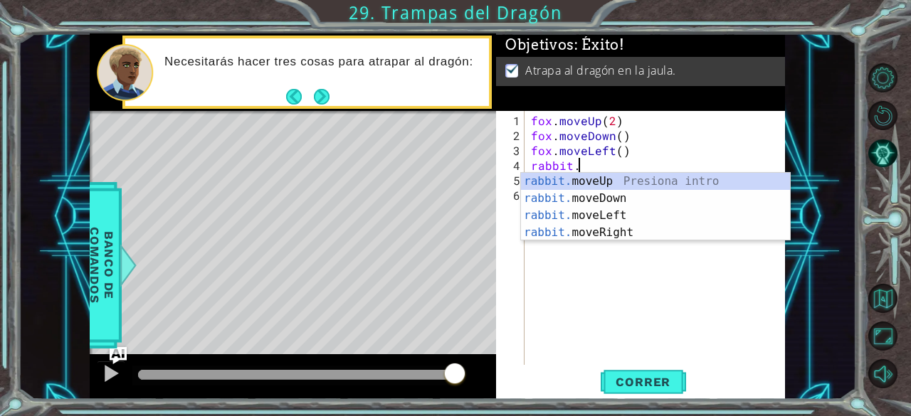
type textarea "r"
type textarea "fox.moveLeft()"
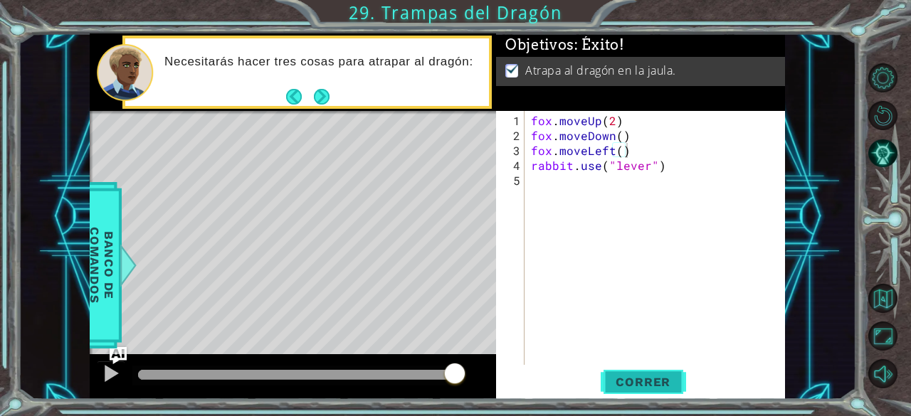
drag, startPoint x: 637, startPoint y: 399, endPoint x: 635, endPoint y: 389, distance: 10.2
click at [635, 389] on div "[PERSON_NAME].moveLeft() 1 2 3 4 5 [PERSON_NAME] . moveUp ( 2 ) [PERSON_NAME] .…" at bounding box center [640, 255] width 289 height 288
click at [635, 389] on span "Correr" at bounding box center [643, 382] width 83 height 14
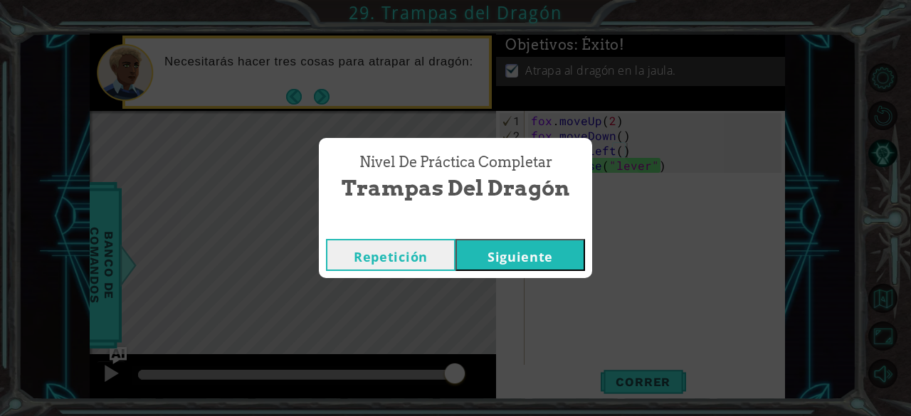
click at [548, 255] on button "Siguiente" at bounding box center [521, 255] width 130 height 32
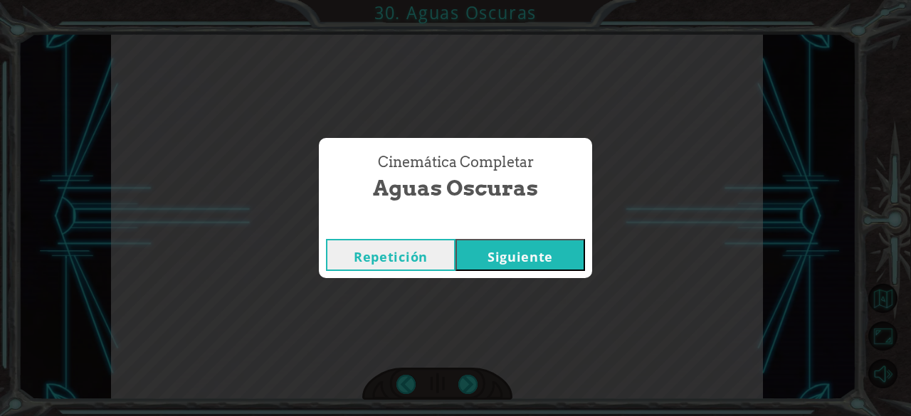
click at [522, 256] on button "Siguiente" at bounding box center [521, 255] width 130 height 32
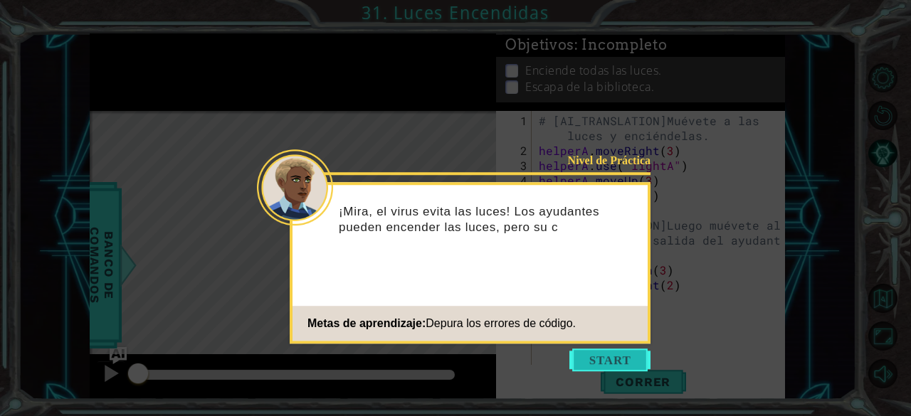
click at [631, 367] on button "Start" at bounding box center [610, 360] width 81 height 23
